Goal: Information Seeking & Learning: Learn about a topic

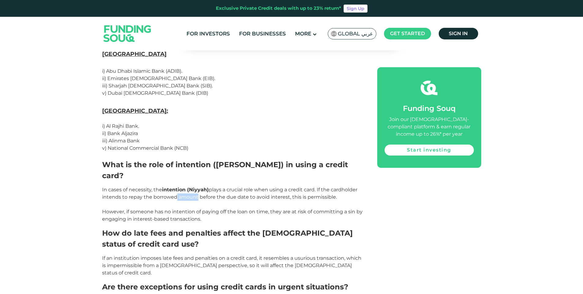
drag, startPoint x: 173, startPoint y: 126, endPoint x: 195, endPoint y: 125, distance: 21.8
click at [195, 187] on span "In cases of necessity, the intention ([PERSON_NAME]) plays a crucial role when …" at bounding box center [232, 204] width 261 height 35
drag, startPoint x: 195, startPoint y: 125, endPoint x: 215, endPoint y: 124, distance: 20.2
click at [215, 187] on span "In cases of necessity, the intention ([PERSON_NAME]) plays a crucial role when …" at bounding box center [232, 204] width 261 height 35
drag, startPoint x: 226, startPoint y: 125, endPoint x: 236, endPoint y: 125, distance: 9.2
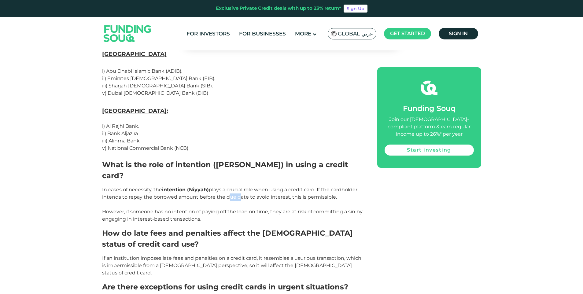
click at [236, 187] on span "In cases of necessity, the intention ([PERSON_NAME]) plays a crucial role when …" at bounding box center [232, 204] width 261 height 35
drag, startPoint x: 236, startPoint y: 125, endPoint x: 245, endPoint y: 126, distance: 9.2
click at [245, 187] on span "In cases of necessity, the intention ([PERSON_NAME]) plays a crucial role when …" at bounding box center [232, 204] width 261 height 35
click at [257, 187] on span "In cases of necessity, the intention ([PERSON_NAME]) plays a crucial role when …" at bounding box center [232, 204] width 261 height 35
drag, startPoint x: 327, startPoint y: 127, endPoint x: 332, endPoint y: 127, distance: 5.2
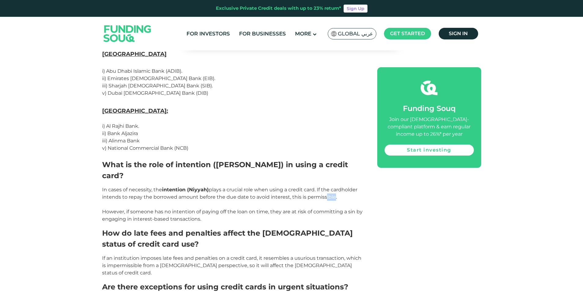
click at [332, 187] on span "In cases of necessity, the intention ([PERSON_NAME]) plays a crucial role when …" at bounding box center [232, 204] width 261 height 35
drag, startPoint x: 332, startPoint y: 127, endPoint x: 336, endPoint y: 129, distance: 4.7
click at [336, 186] on p "In cases of necessity, the intention ([PERSON_NAME]) plays a crucial role when …" at bounding box center [233, 204] width 262 height 37
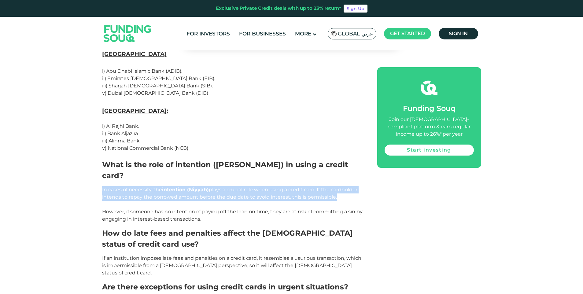
drag, startPoint x: 334, startPoint y: 127, endPoint x: 97, endPoint y: 120, distance: 237.1
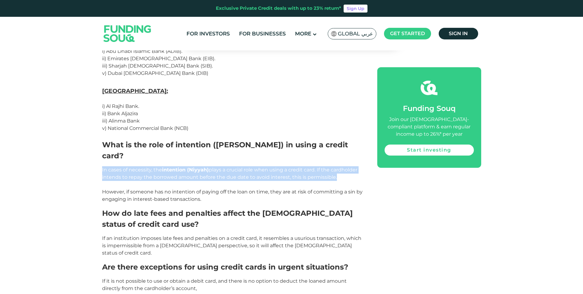
scroll to position [1148, 0]
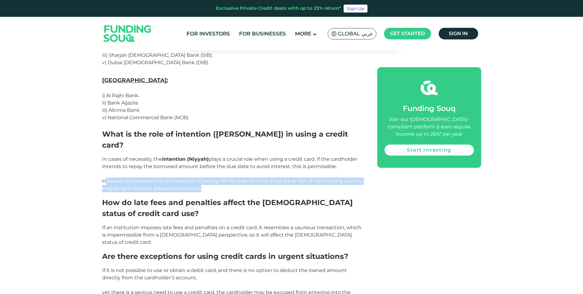
drag, startPoint x: 202, startPoint y: 119, endPoint x: 107, endPoint y: 107, distance: 94.9
click at [107, 156] on p "In cases of necessity, the intention ([PERSON_NAME]) plays a crucial role when …" at bounding box center [233, 174] width 262 height 37
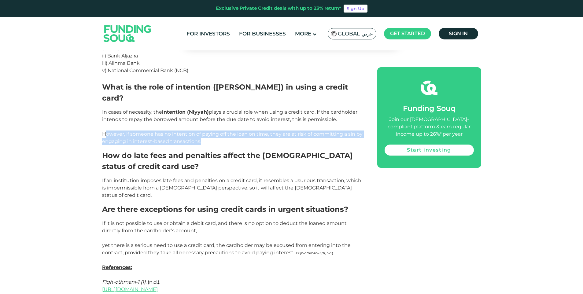
scroll to position [1209, 0]
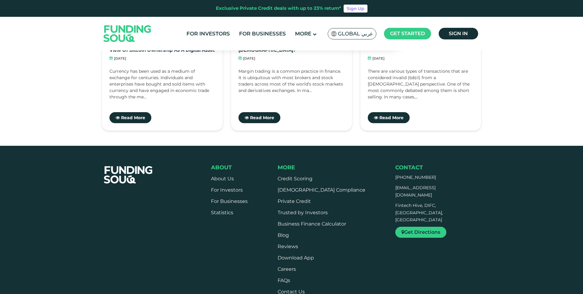
scroll to position [1698, 0]
